Goal: Task Accomplishment & Management: Use online tool/utility

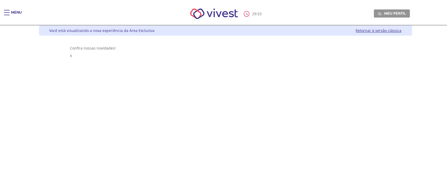
click at [6, 14] on div "Main header" at bounding box center [7, 15] width 6 height 10
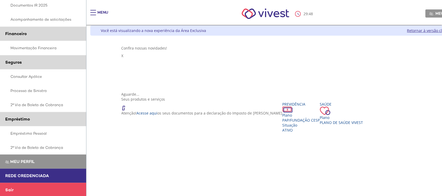
scroll to position [99, 0]
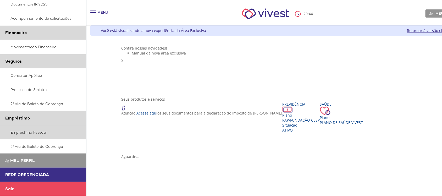
click at [25, 131] on link "Empréstimo Pessoal" at bounding box center [43, 132] width 86 height 14
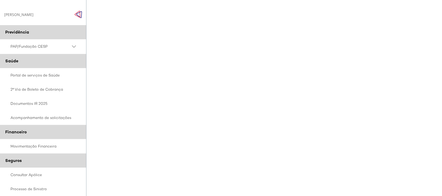
scroll to position [98, 0]
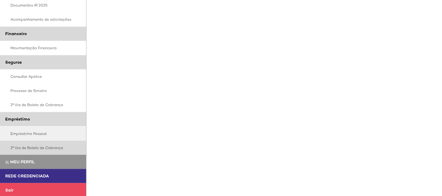
click at [40, 148] on link "2ª Via de Boleto de Cobrança" at bounding box center [43, 147] width 86 height 14
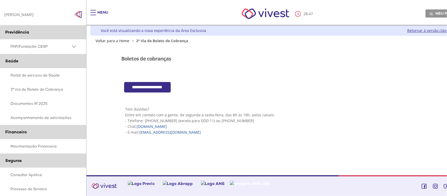
click at [164, 88] on input "**********" at bounding box center [147, 87] width 47 height 11
